Goal: Navigation & Orientation: Find specific page/section

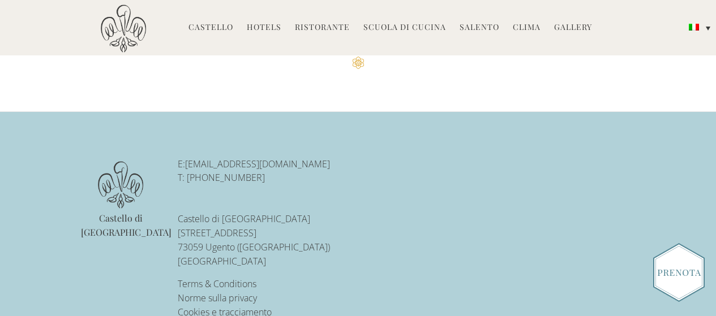
scroll to position [2463, 0]
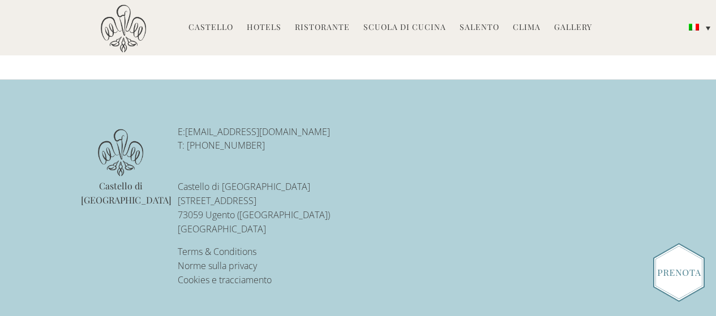
click at [313, 30] on link "Ristorante" at bounding box center [322, 28] width 55 height 13
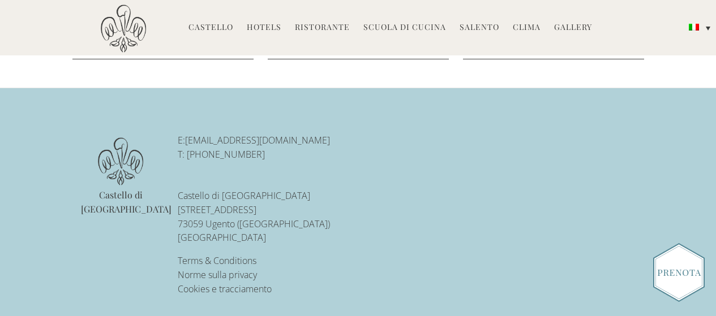
scroll to position [2107, 0]
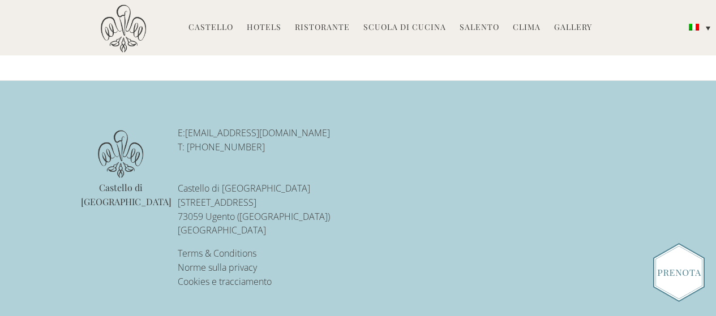
click at [530, 28] on link "Clima" at bounding box center [527, 28] width 28 height 13
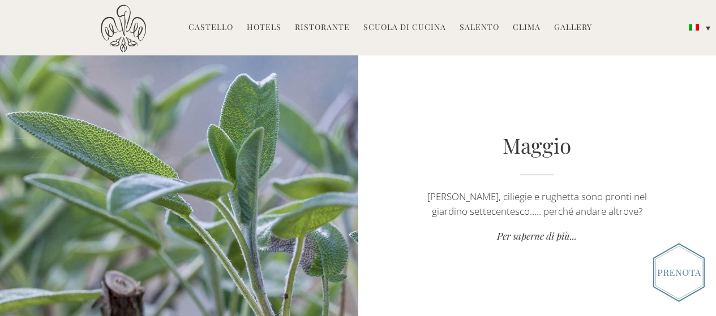
scroll to position [1642, 0]
